Goal: Transaction & Acquisition: Obtain resource

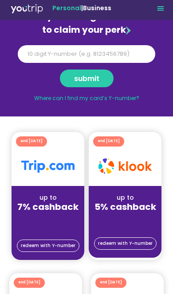
scroll to position [59, 0]
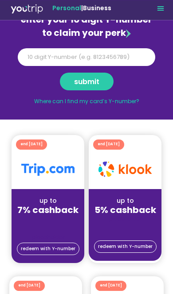
click at [32, 223] on div at bounding box center [48, 219] width 73 height 9
click at [62, 150] on div at bounding box center [48, 169] width 73 height 39
click at [32, 249] on span "redeem with Y-number" at bounding box center [48, 249] width 55 height 4
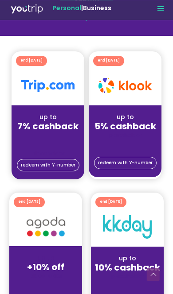
scroll to position [141, 0]
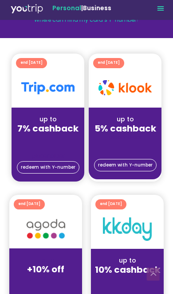
click at [56, 73] on div at bounding box center [48, 87] width 73 height 39
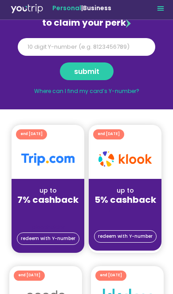
click at [44, 229] on div "placeholder" at bounding box center [48, 227] width 73 height 9
click at [39, 240] on span "redeem with Y-number" at bounding box center [48, 239] width 55 height 4
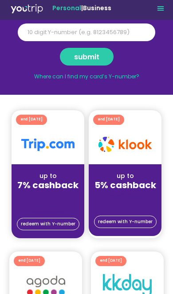
scroll to position [84, 0]
click at [29, 214] on div "placeholder" at bounding box center [48, 212] width 73 height 9
click at [27, 222] on span "redeem with Y-number" at bounding box center [48, 224] width 55 height 4
click at [43, 121] on div "end [DATE]" at bounding box center [31, 120] width 22 height 7
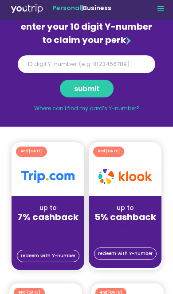
scroll to position [36, 0]
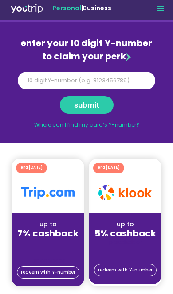
click at [36, 208] on div at bounding box center [48, 192] width 73 height 39
click at [39, 207] on div at bounding box center [48, 192] width 73 height 39
click at [37, 208] on div at bounding box center [48, 192] width 73 height 39
click at [29, 206] on div at bounding box center [48, 192] width 73 height 39
click at [26, 209] on div at bounding box center [48, 192] width 73 height 39
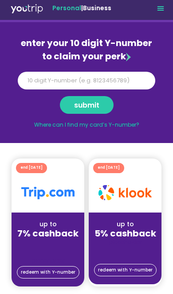
click at [27, 229] on div "7% cashback" at bounding box center [48, 233] width 73 height 9
click at [42, 271] on span "redeem with Y-number" at bounding box center [48, 273] width 55 height 4
click at [40, 271] on span "redeem with Y-number" at bounding box center [48, 273] width 55 height 4
click at [42, 271] on span "redeem with Y-number" at bounding box center [48, 273] width 55 height 4
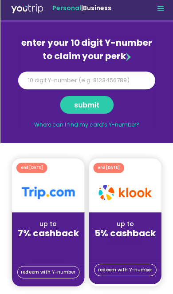
scroll to position [37, 0]
